Goal: Find specific page/section: Find specific page/section

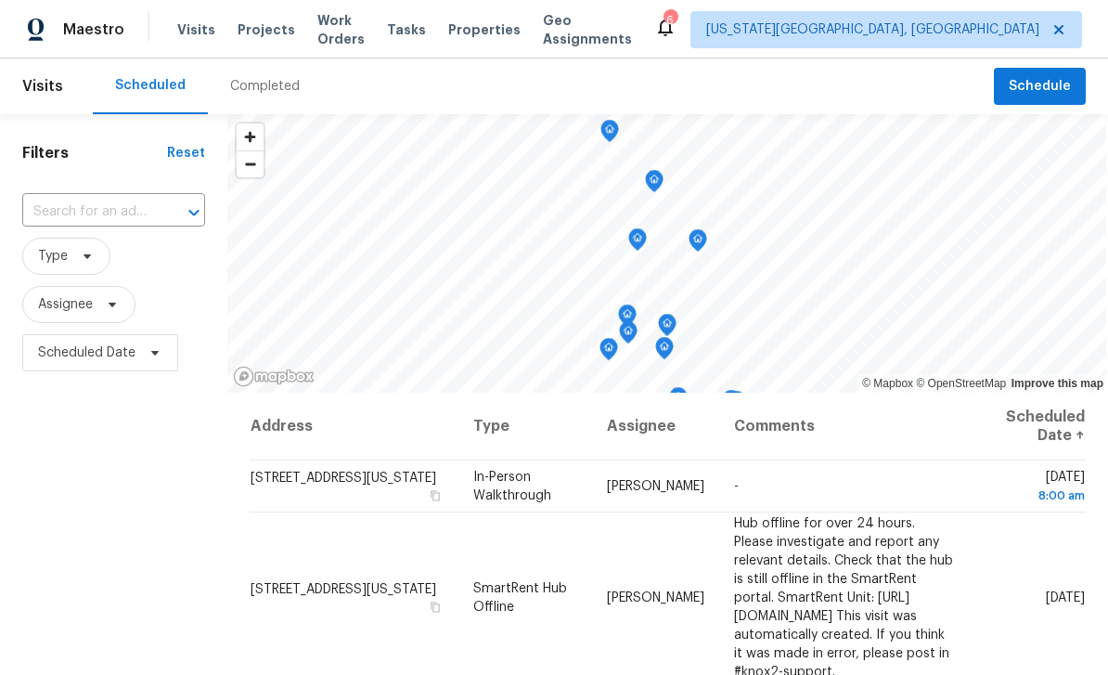
scroll to position [614, 0]
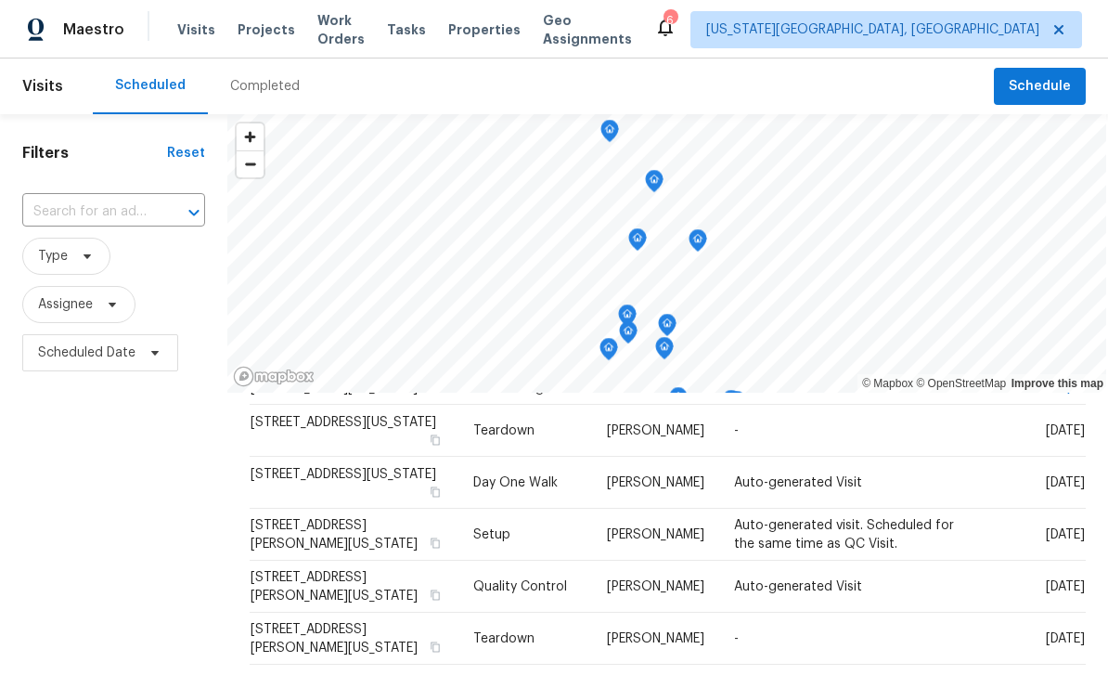
click at [426, 38] on div "Tasks" at bounding box center [406, 29] width 39 height 19
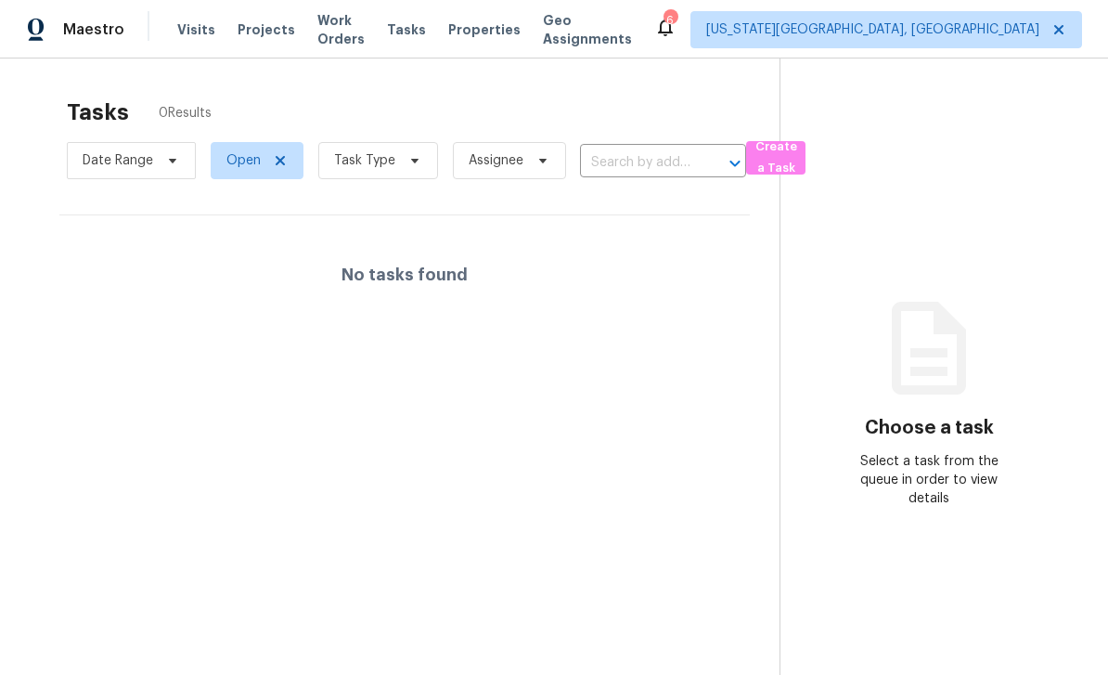
click at [355, 24] on span "Work Orders" at bounding box center [340, 29] width 47 height 37
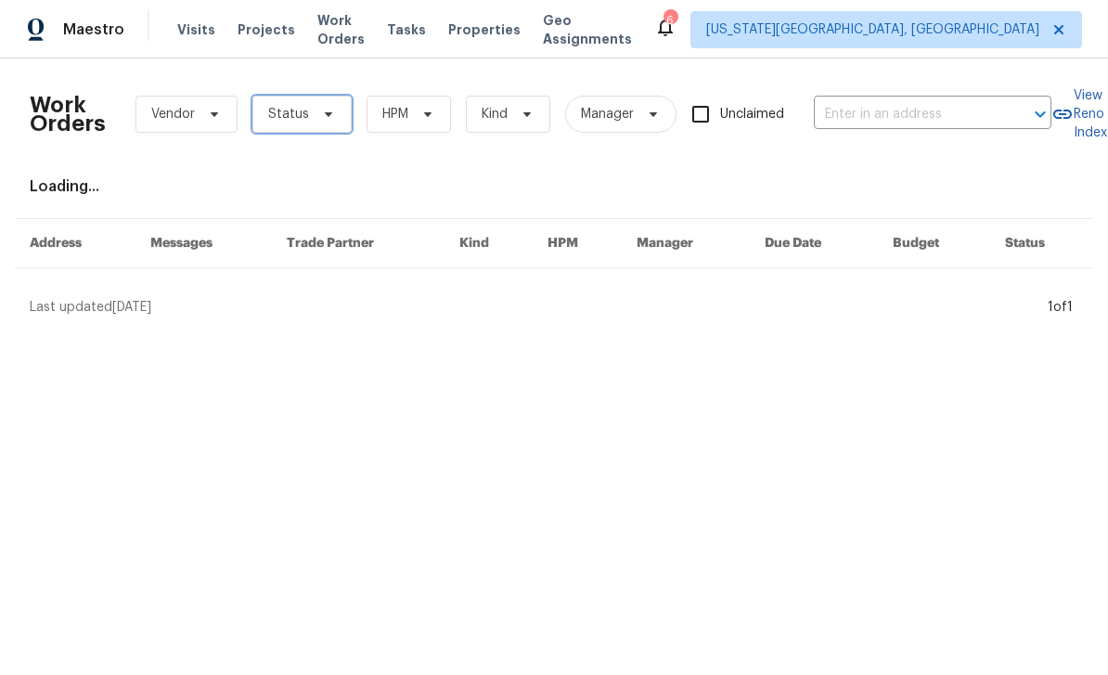
click at [342, 121] on span "Status" at bounding box center [301, 114] width 99 height 37
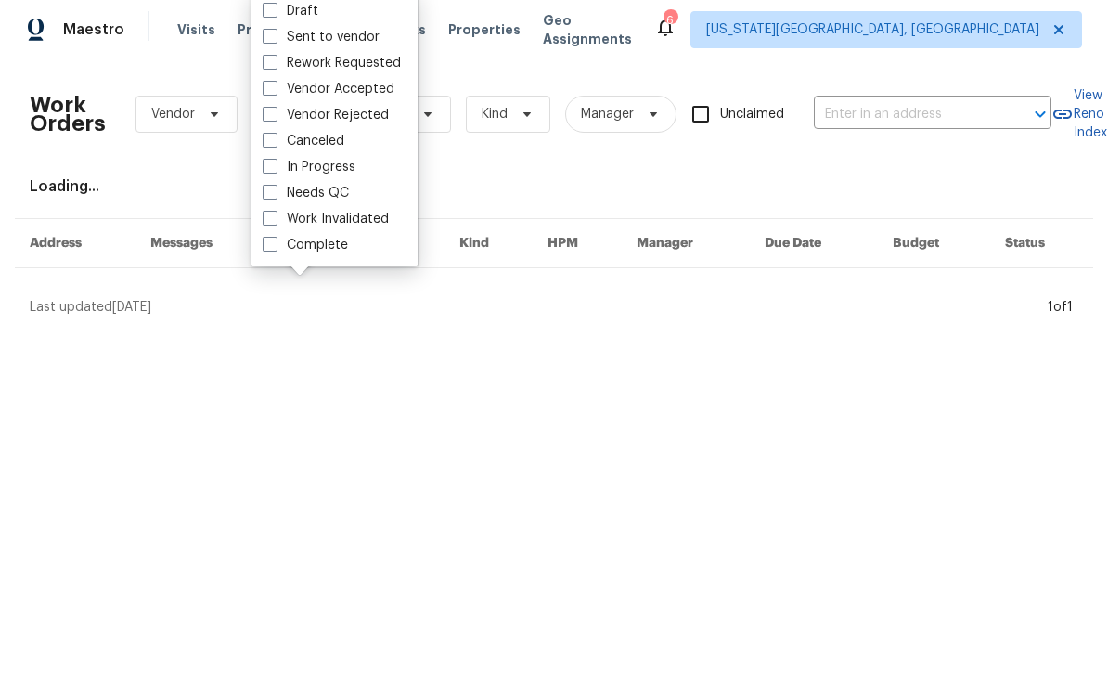
click at [275, 191] on span at bounding box center [270, 192] width 15 height 15
click at [275, 191] on input "Needs QC" at bounding box center [269, 190] width 12 height 12
checkbox input "true"
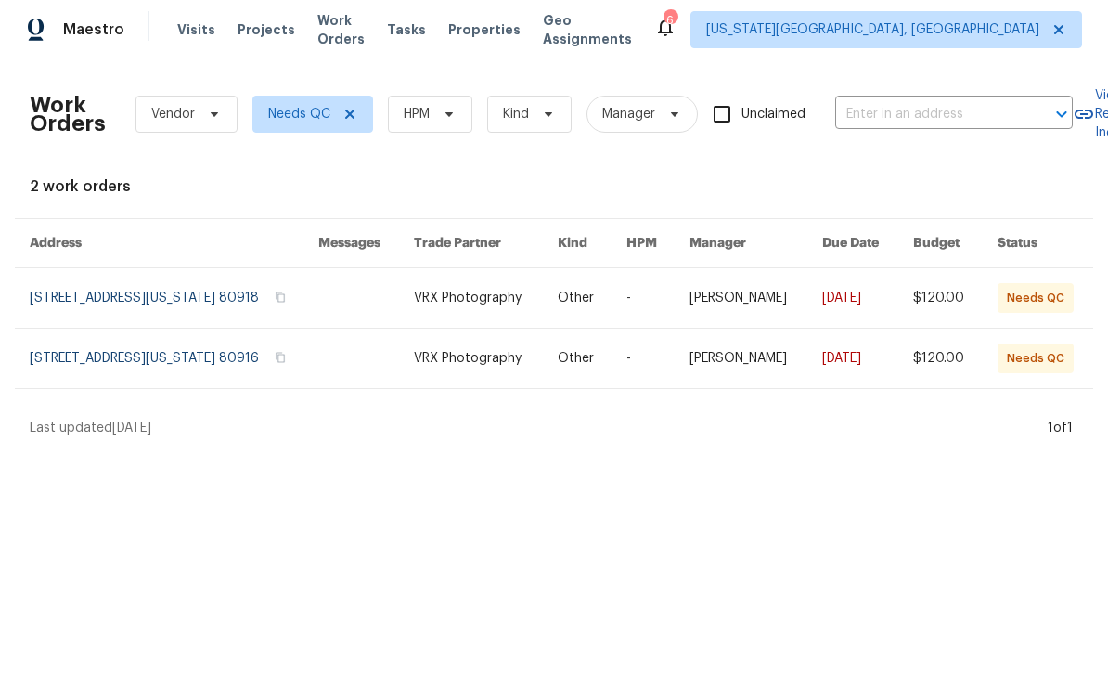
click at [513, 33] on span "Properties" at bounding box center [484, 29] width 72 height 19
